Goal: Navigation & Orientation: Understand site structure

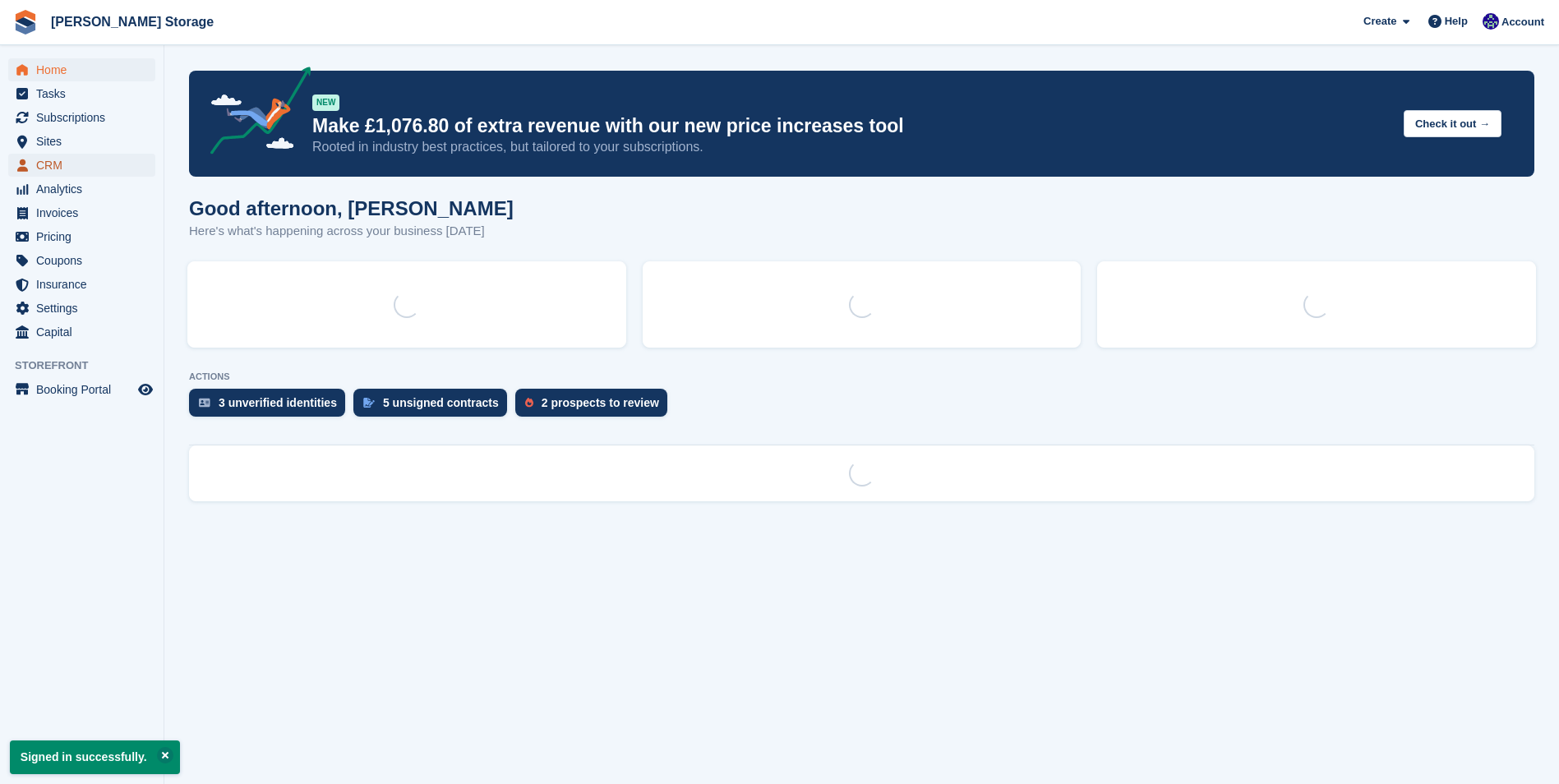
click at [50, 155] on span "CRM" at bounding box center [85, 166] width 99 height 23
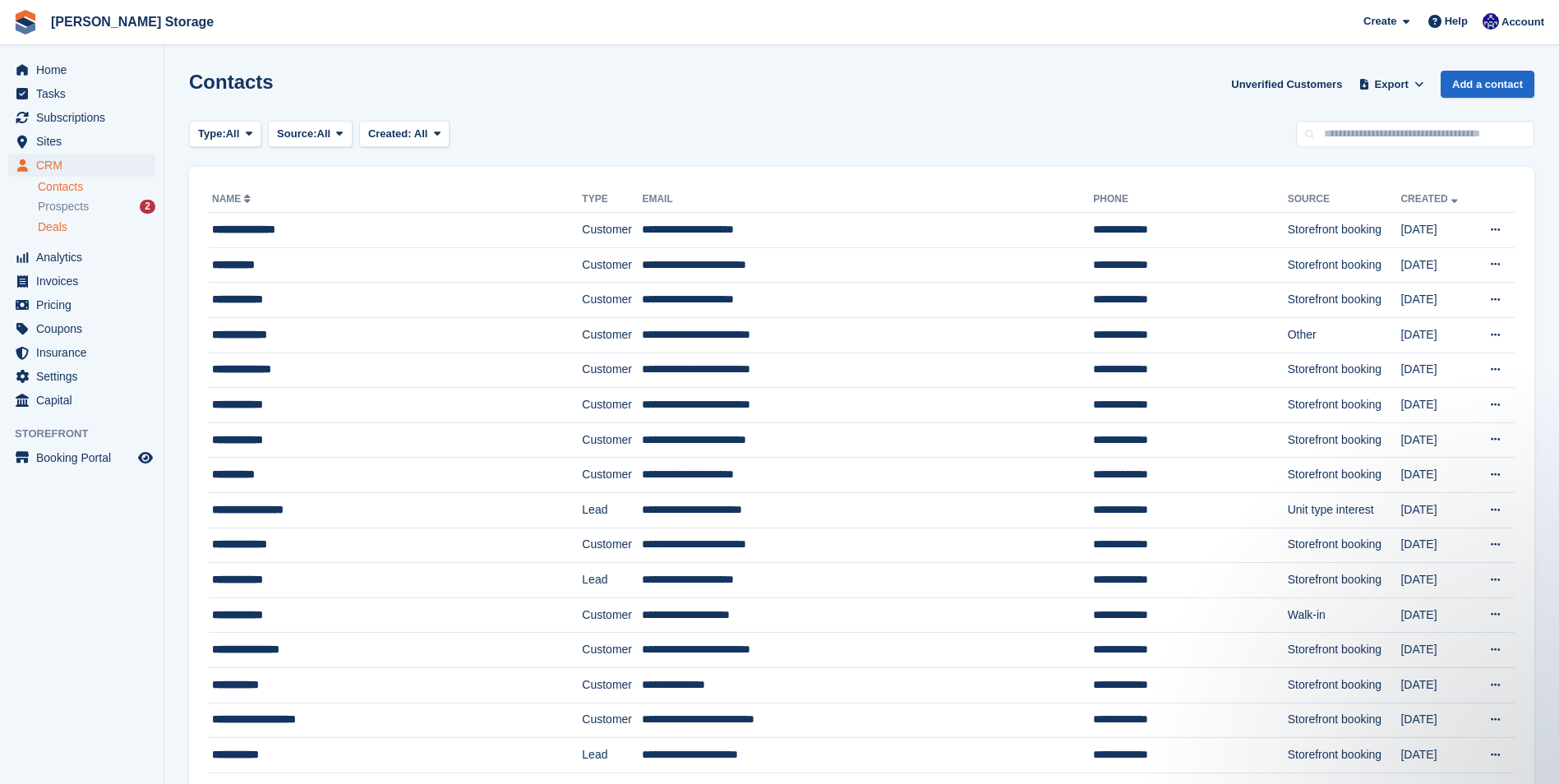
click at [81, 223] on div "Deals" at bounding box center [97, 227] width 118 height 16
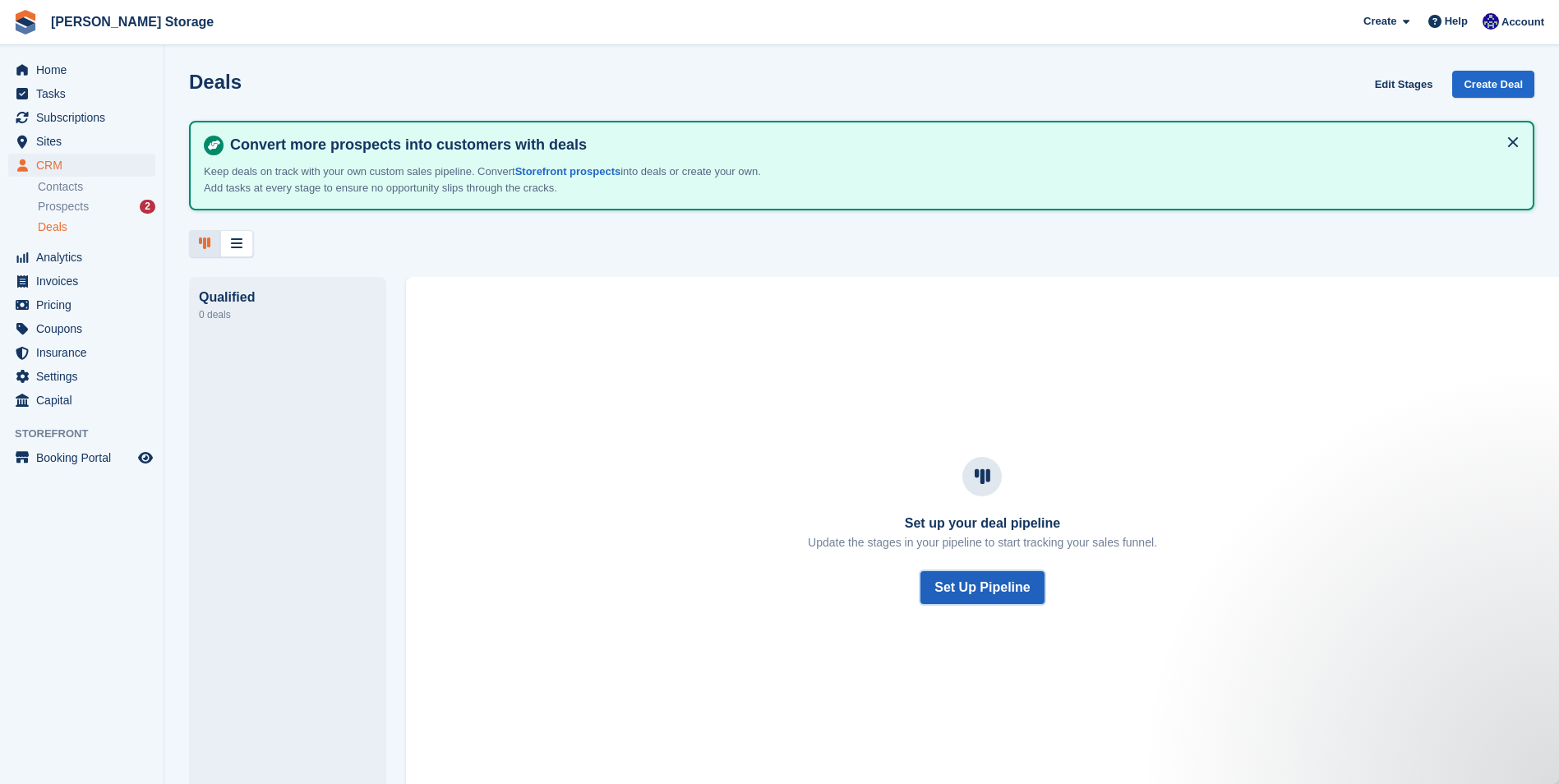
click at [982, 580] on button "Set Up Pipeline" at bounding box center [982, 588] width 123 height 33
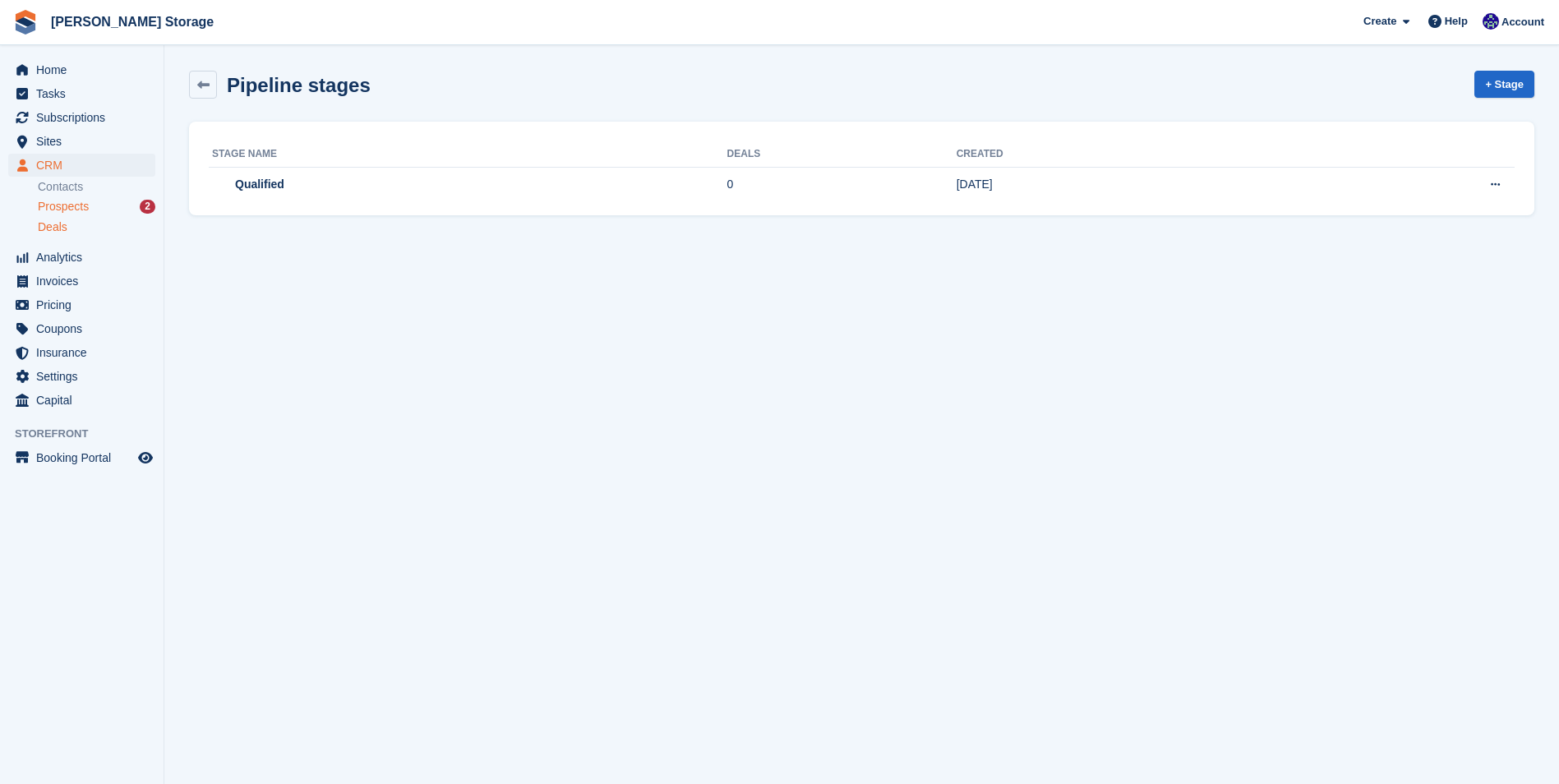
click at [65, 209] on span "Prospects" at bounding box center [64, 206] width 51 height 16
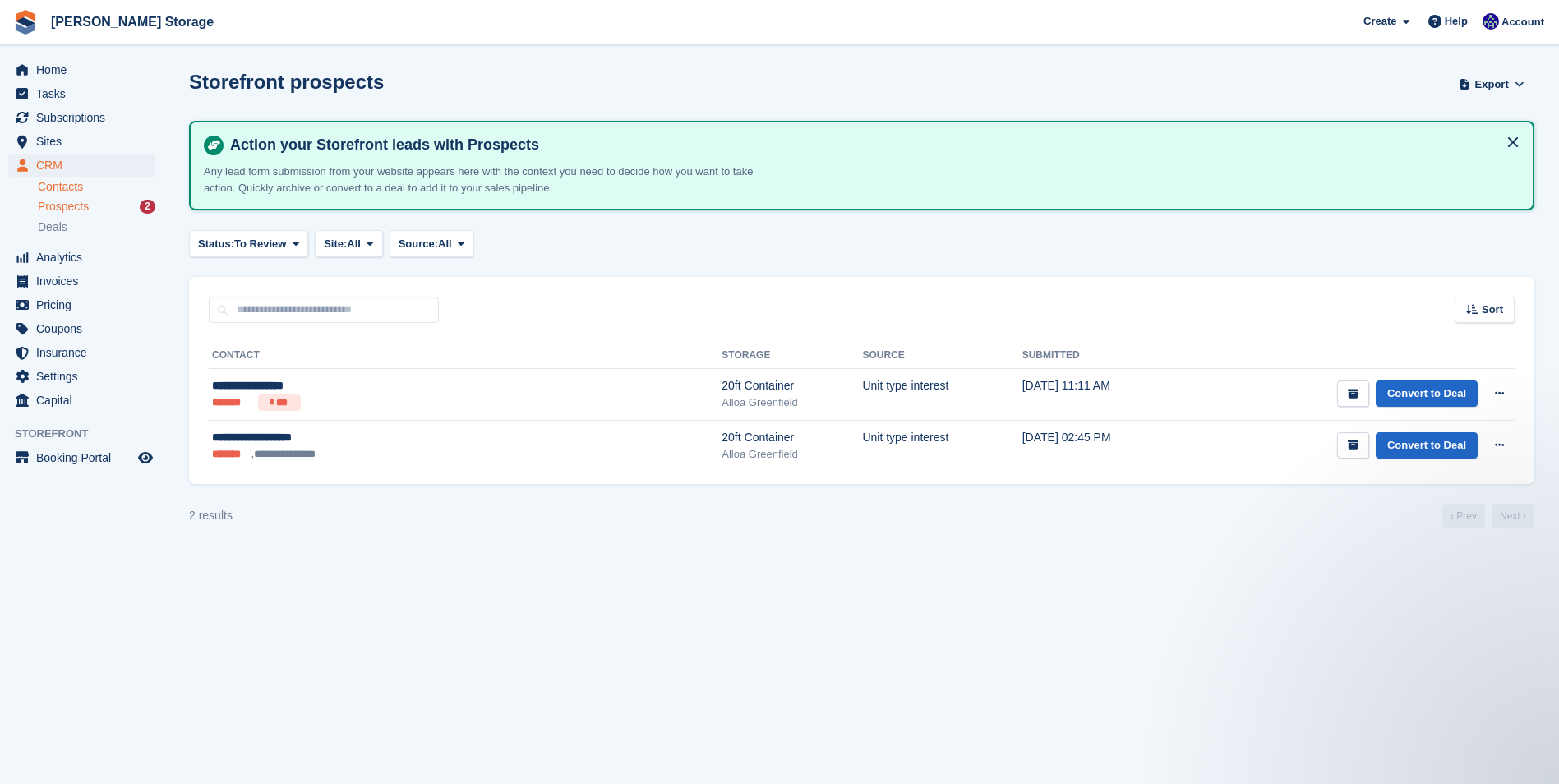
click at [58, 186] on link "Contacts" at bounding box center [97, 186] width 118 height 16
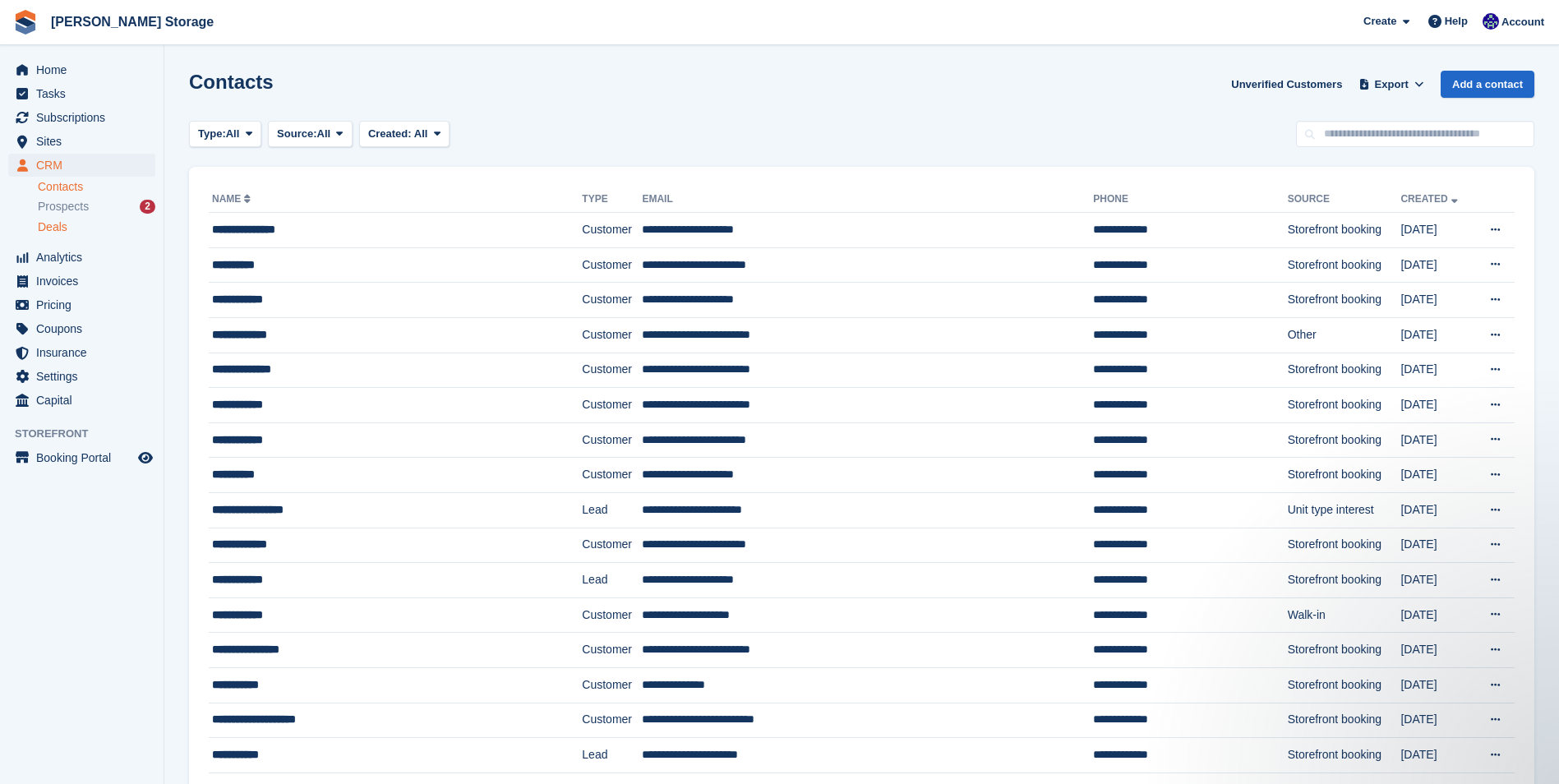
click at [62, 228] on span "Deals" at bounding box center [53, 227] width 30 height 16
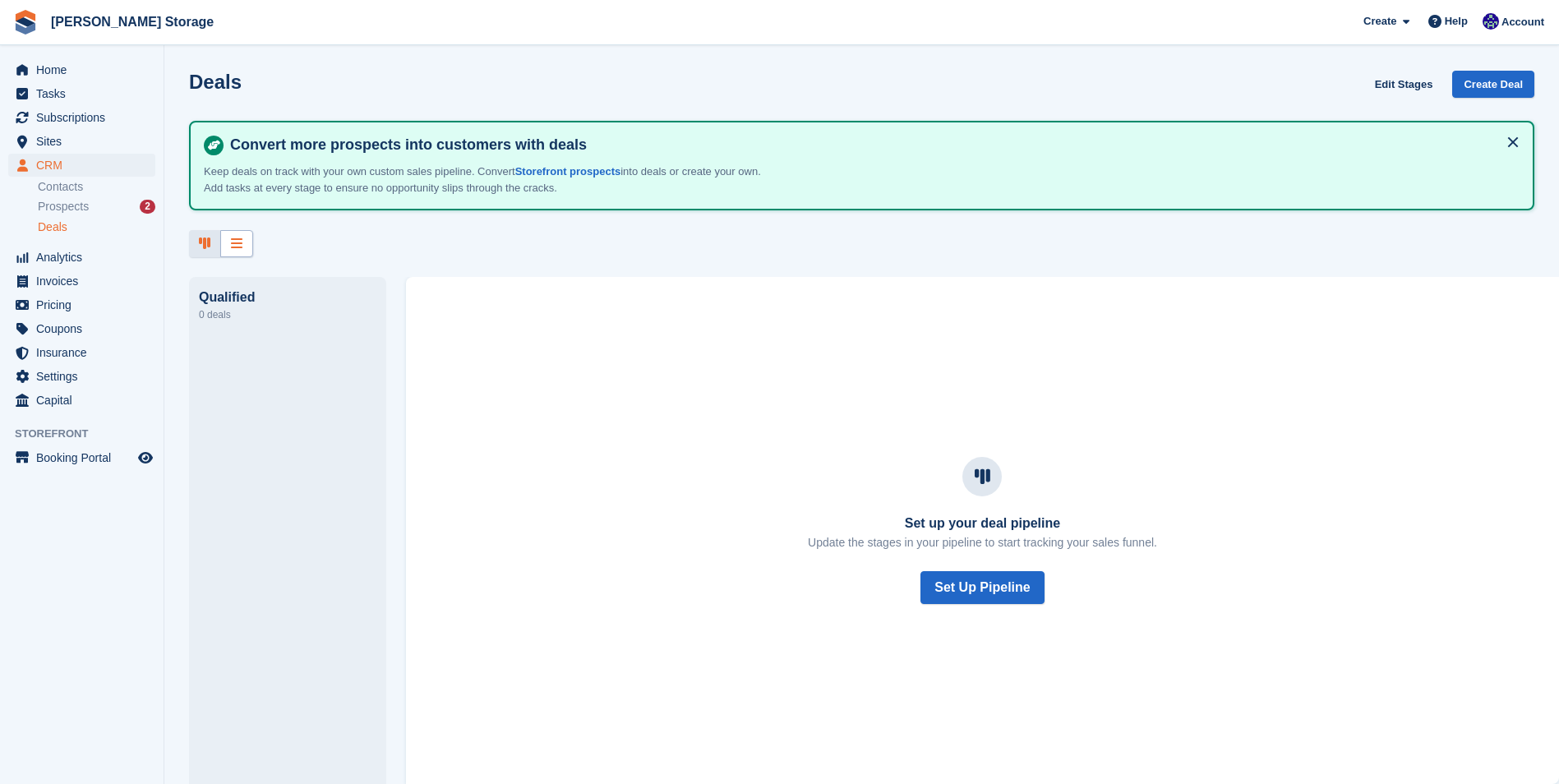
click at [233, 246] on icon at bounding box center [237, 243] width 12 height 13
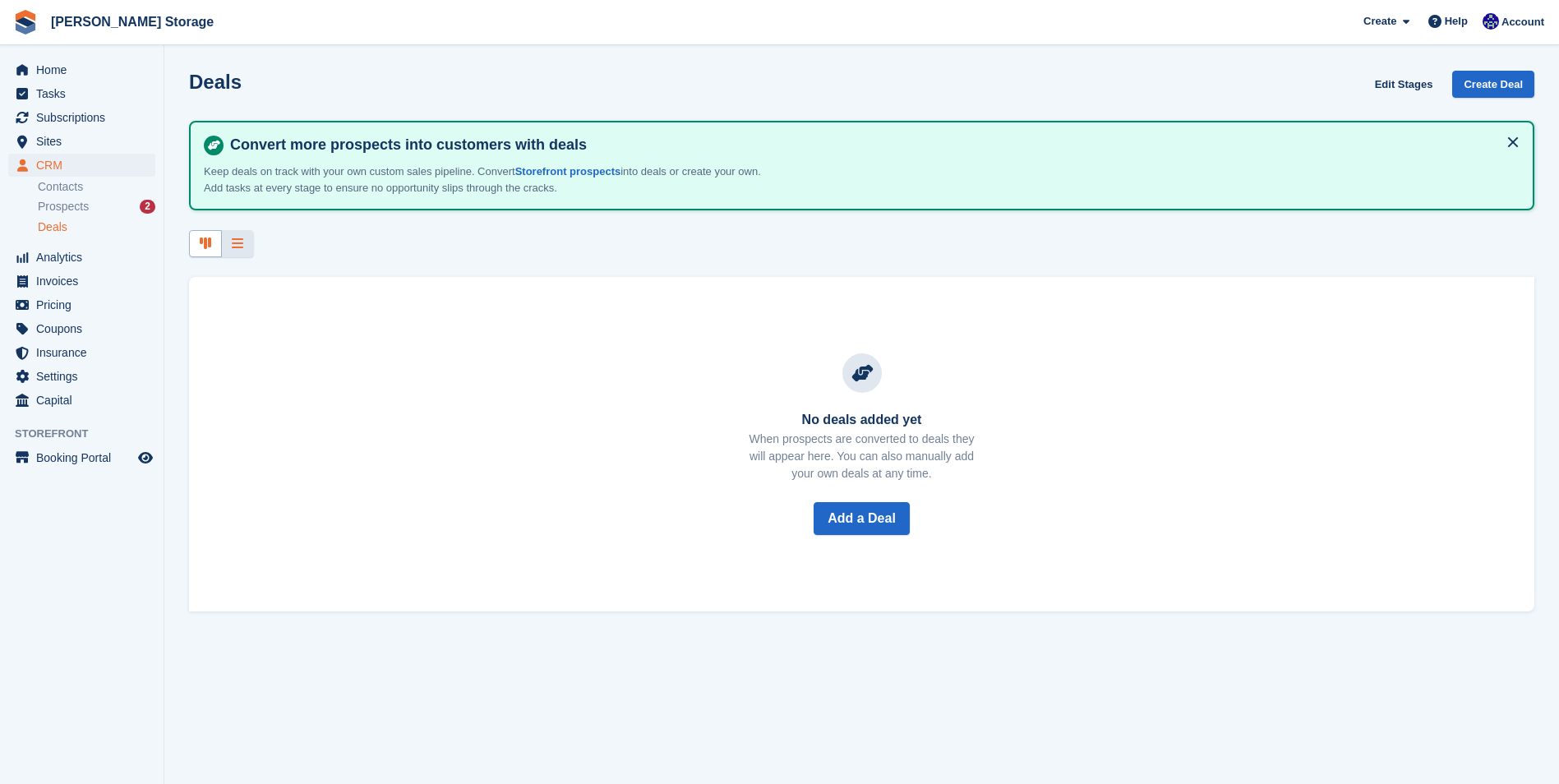
click at [204, 255] on div at bounding box center [205, 243] width 33 height 27
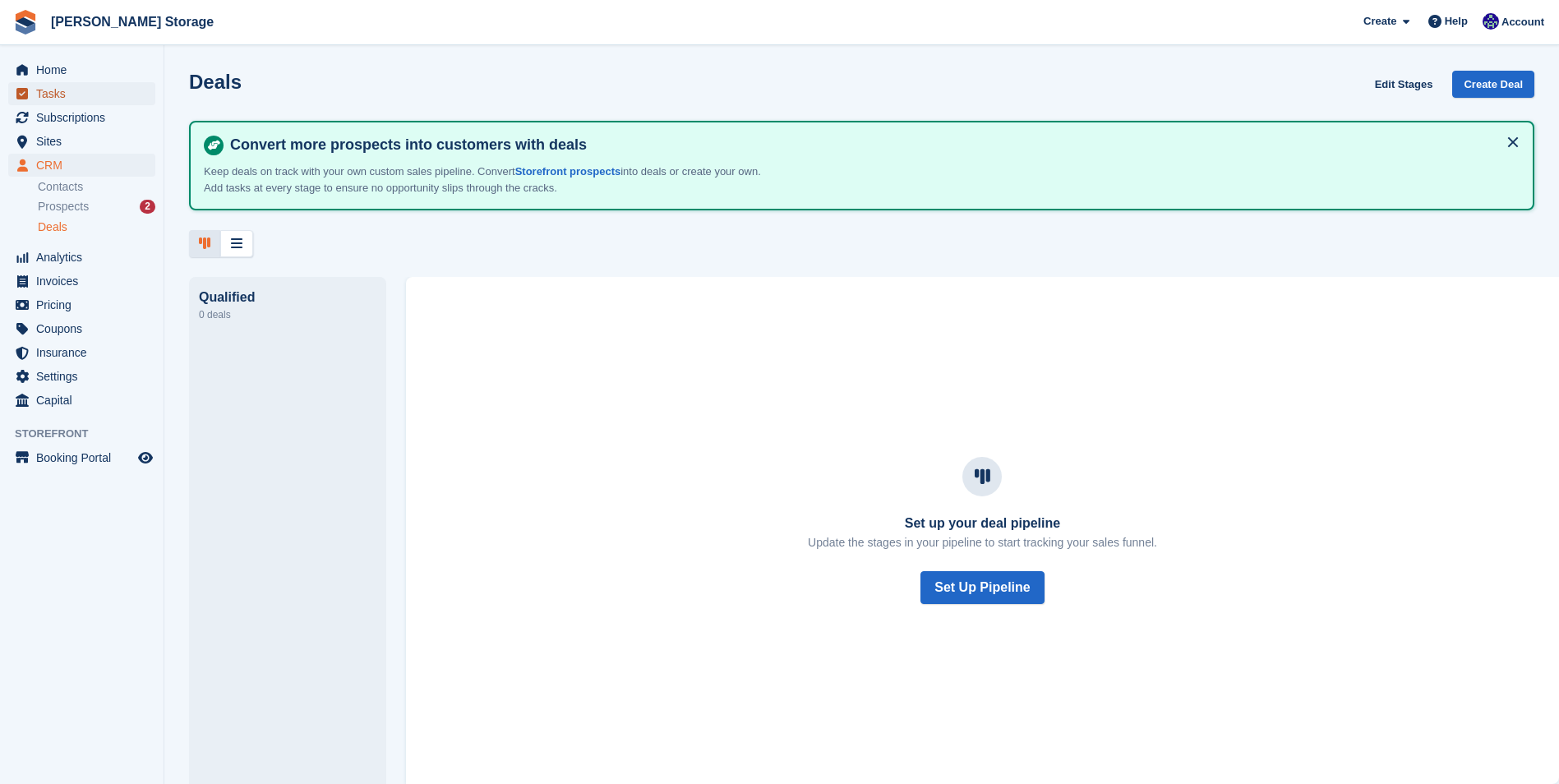
click at [66, 83] on span "Tasks" at bounding box center [85, 94] width 99 height 23
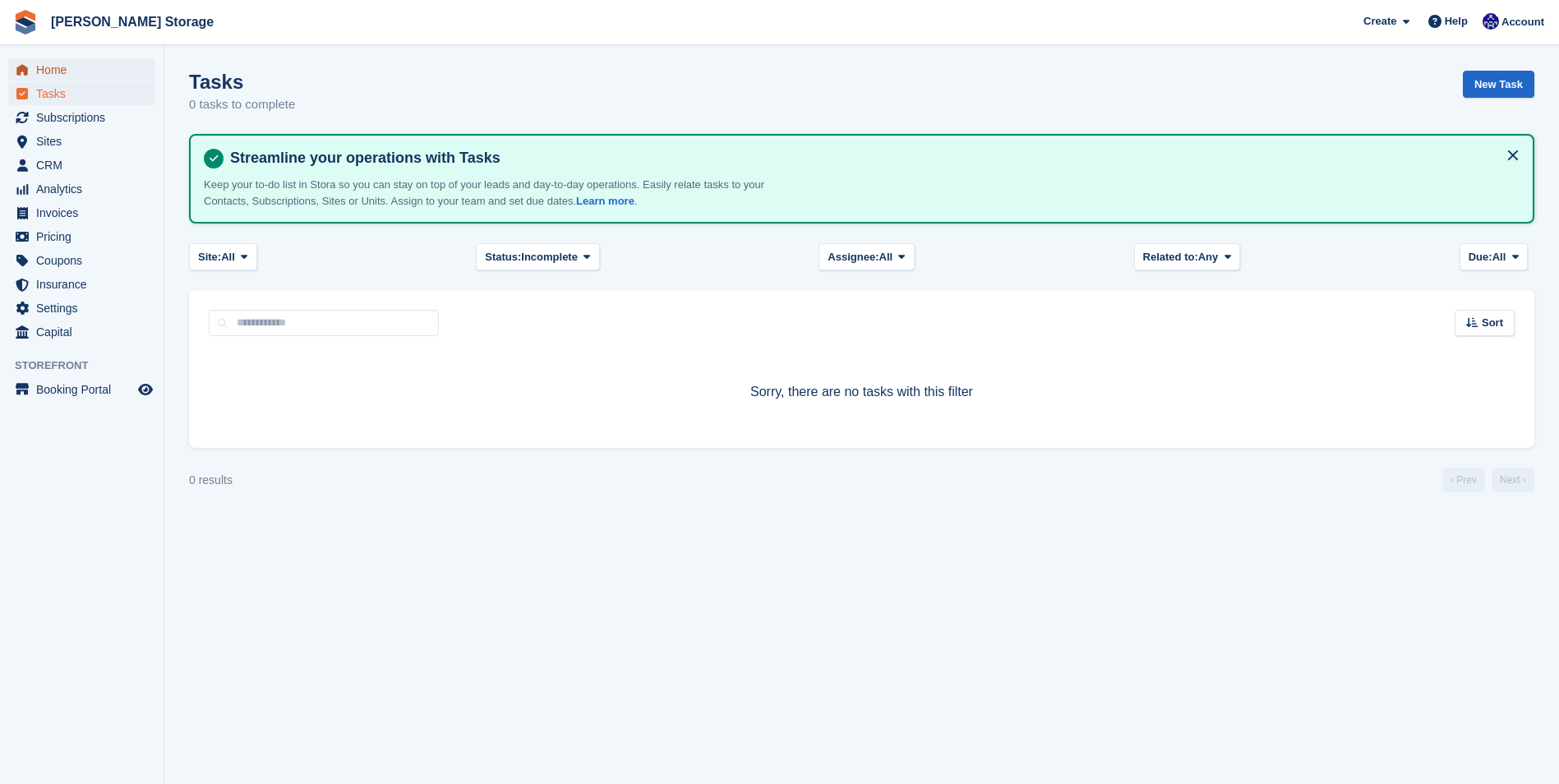
click at [67, 73] on span "Home" at bounding box center [85, 70] width 99 height 23
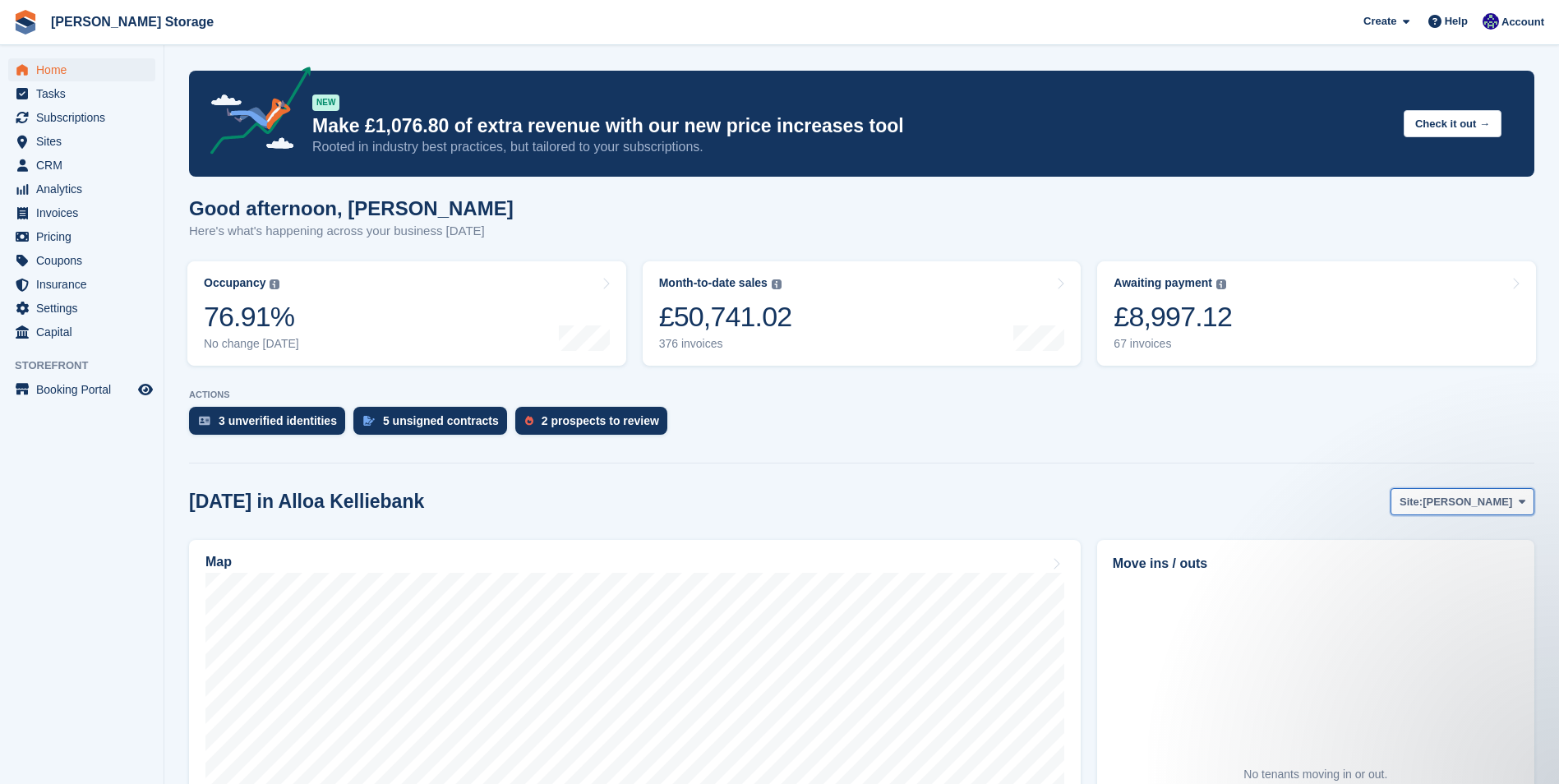
click at [1519, 501] on icon at bounding box center [1522, 502] width 7 height 11
click at [1521, 501] on icon at bounding box center [1522, 502] width 7 height 11
click at [997, 459] on div at bounding box center [861, 459] width 1345 height 7
